Goal: Transaction & Acquisition: Book appointment/travel/reservation

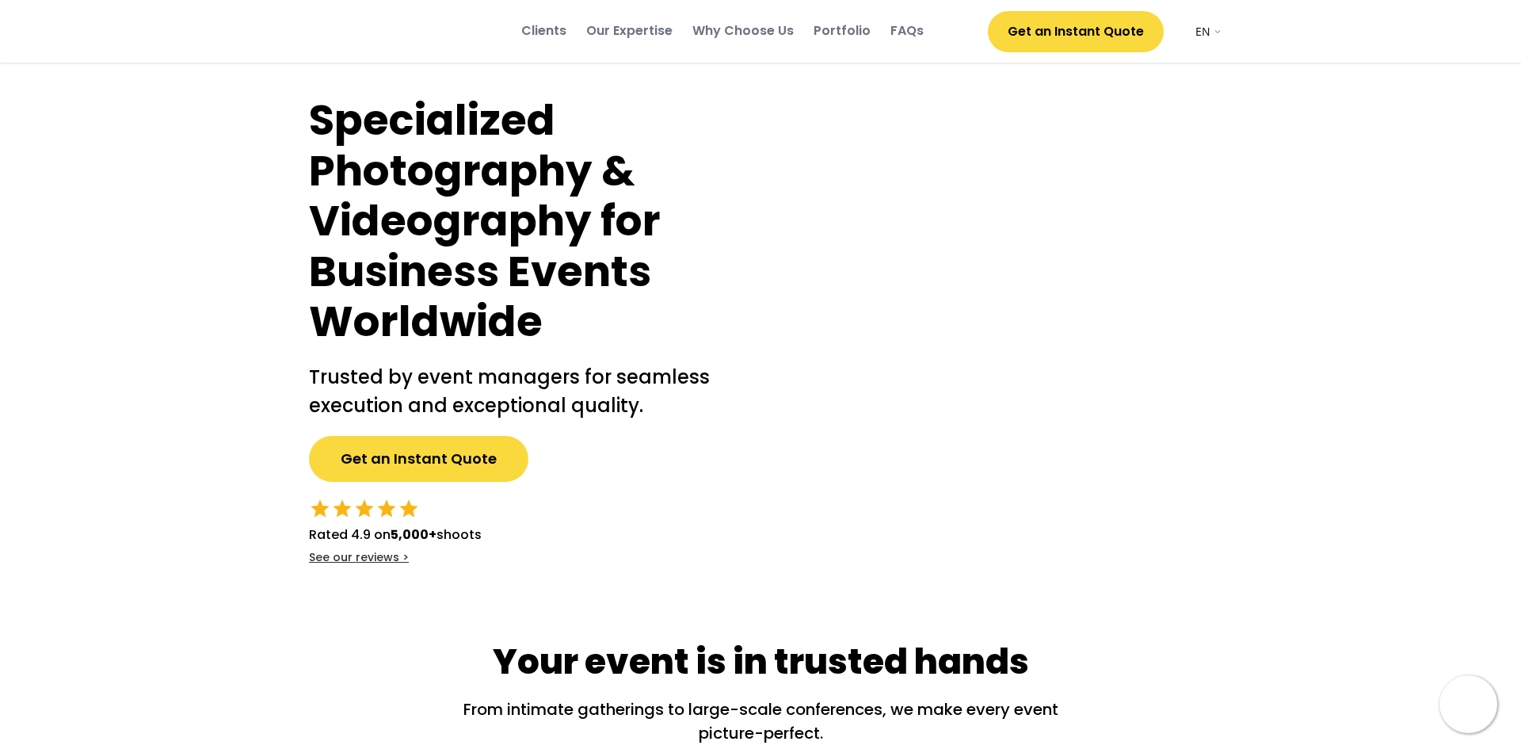
select select ""en""
